Goal: Task Accomplishment & Management: Manage account settings

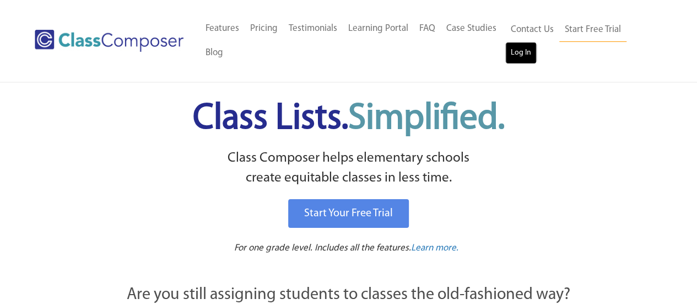
click at [522, 49] on link "Log In" at bounding box center [520, 53] width 31 height 22
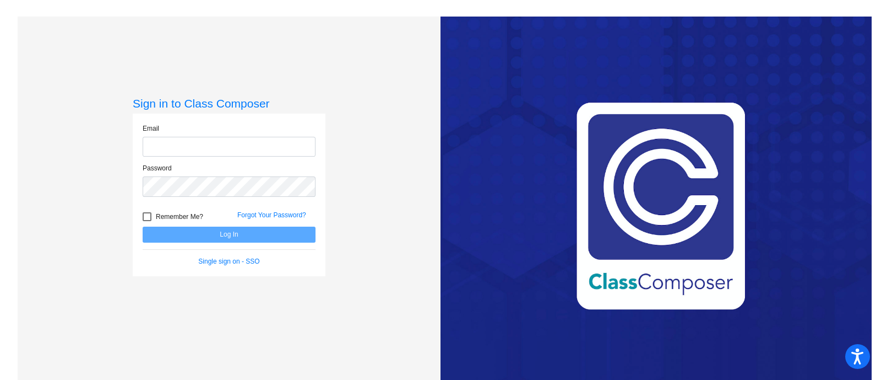
type input "[EMAIL_ADDRESS][DOMAIN_NAME]"
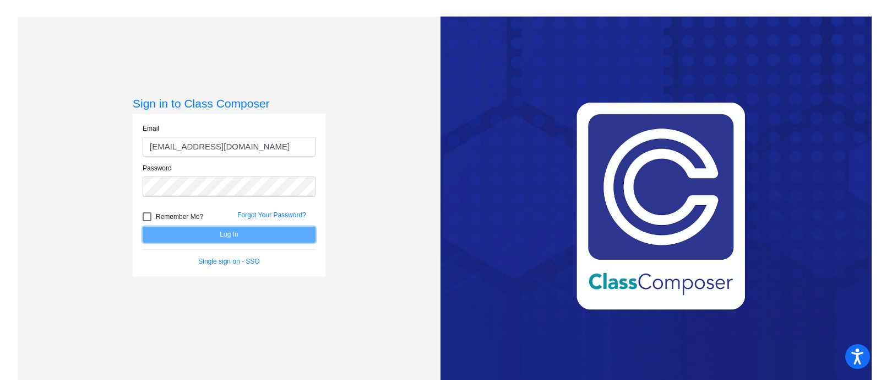
click at [199, 235] on button "Log In" at bounding box center [229, 234] width 173 height 16
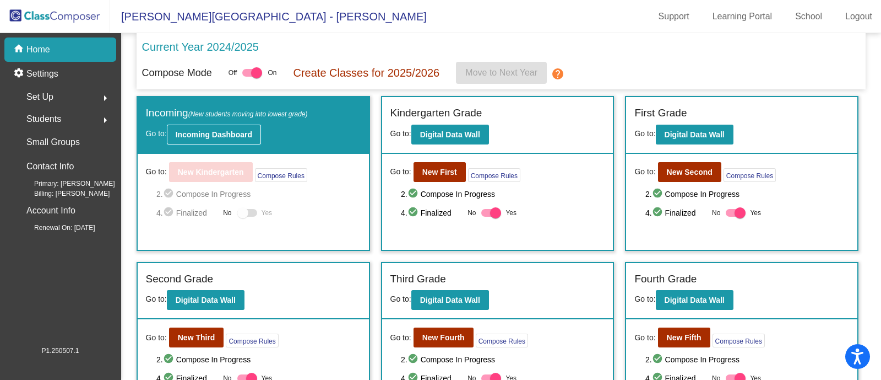
click at [209, 130] on b "Incoming Dashboard" at bounding box center [214, 134] width 77 height 9
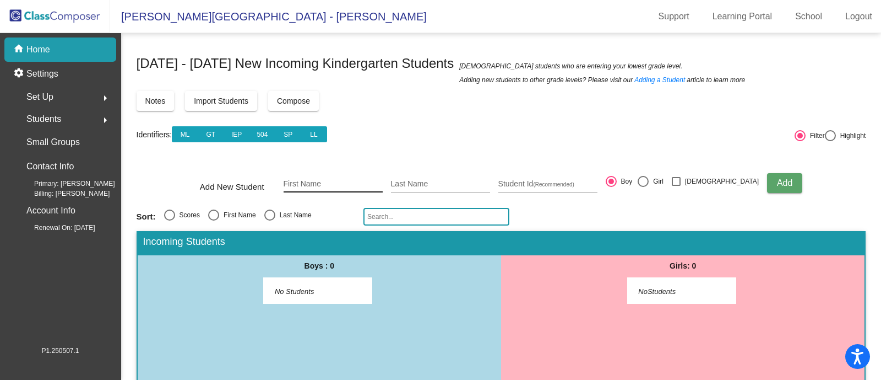
scroll to position [27, 0]
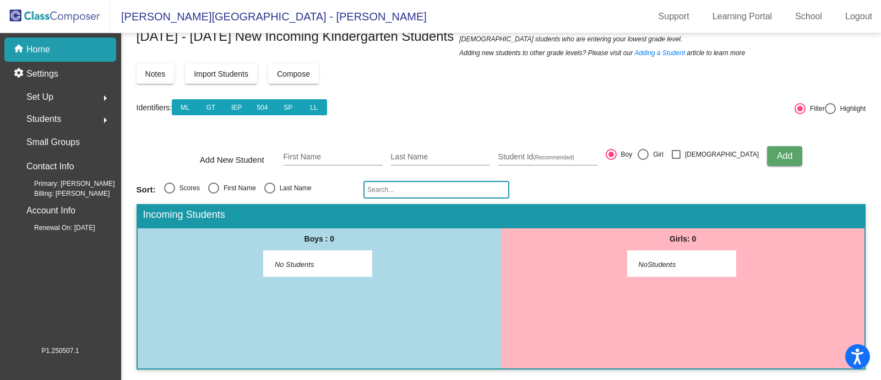
click at [50, 92] on span "Set Up" at bounding box center [39, 96] width 27 height 15
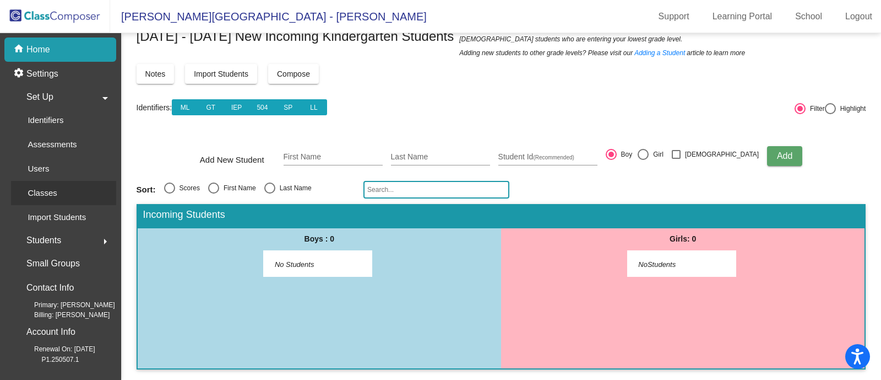
click at [39, 197] on p "Classes" at bounding box center [42, 192] width 29 height 13
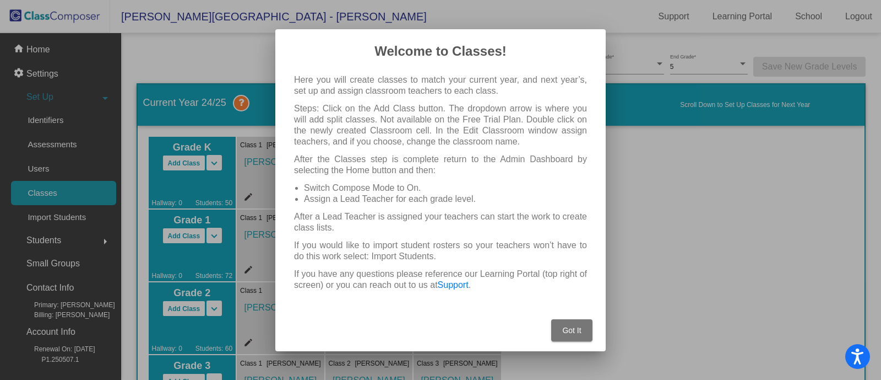
click at [565, 326] on span "Got It" at bounding box center [571, 330] width 19 height 9
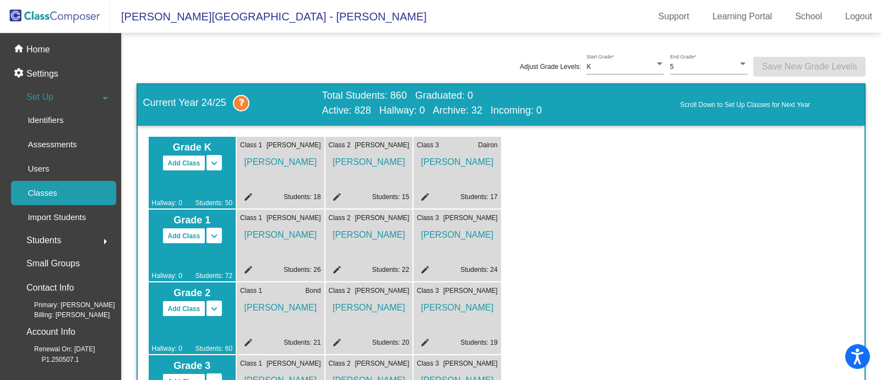
click at [281, 161] on span "Kelsey Bishop" at bounding box center [280, 159] width 81 height 19
click at [246, 192] on mat-icon "edit" at bounding box center [246, 198] width 13 height 13
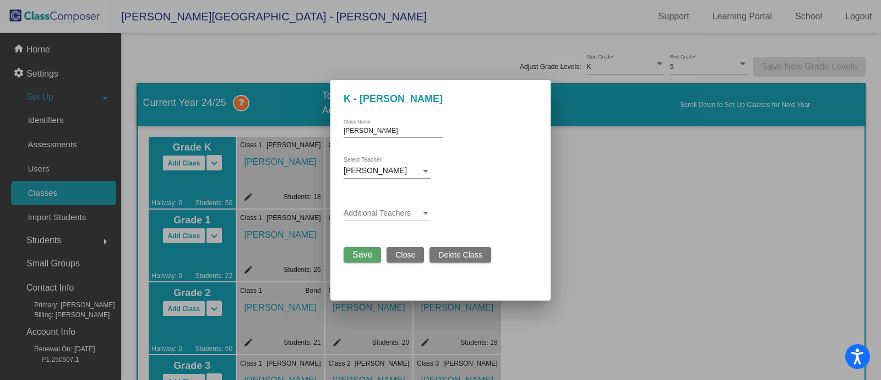
click at [361, 253] on span "Save" at bounding box center [363, 254] width 20 height 9
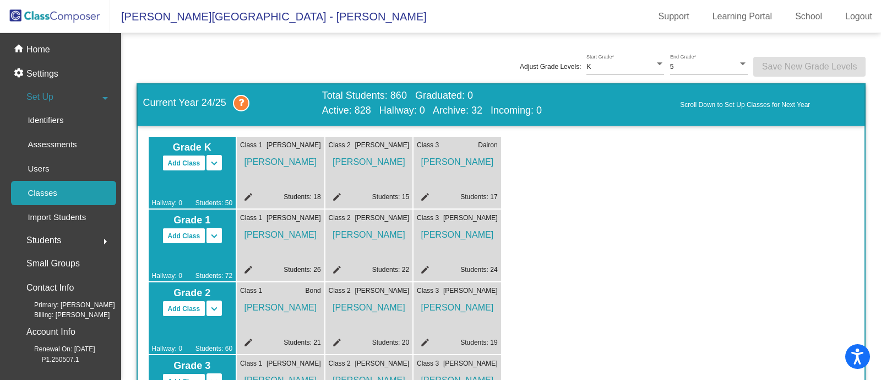
click at [214, 162] on mat-icon "keyboard_arrow_down" at bounding box center [214, 162] width 13 height 13
click at [214, 162] on mat-icon "keyboard_arrow_up" at bounding box center [214, 162] width 13 height 13
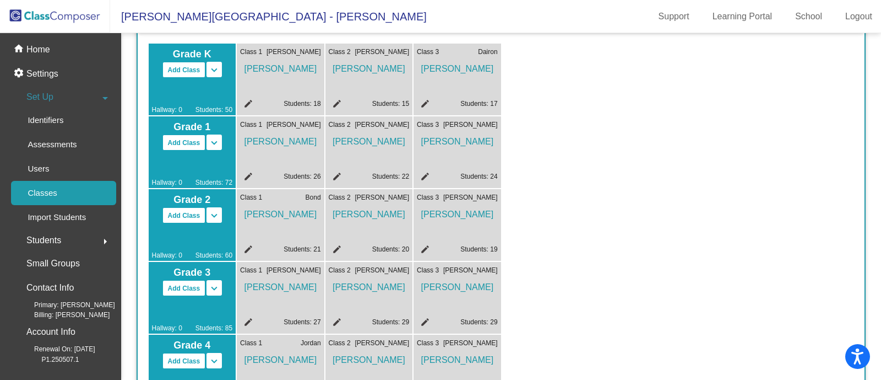
scroll to position [103, 0]
